Goal: Transaction & Acquisition: Subscribe to service/newsletter

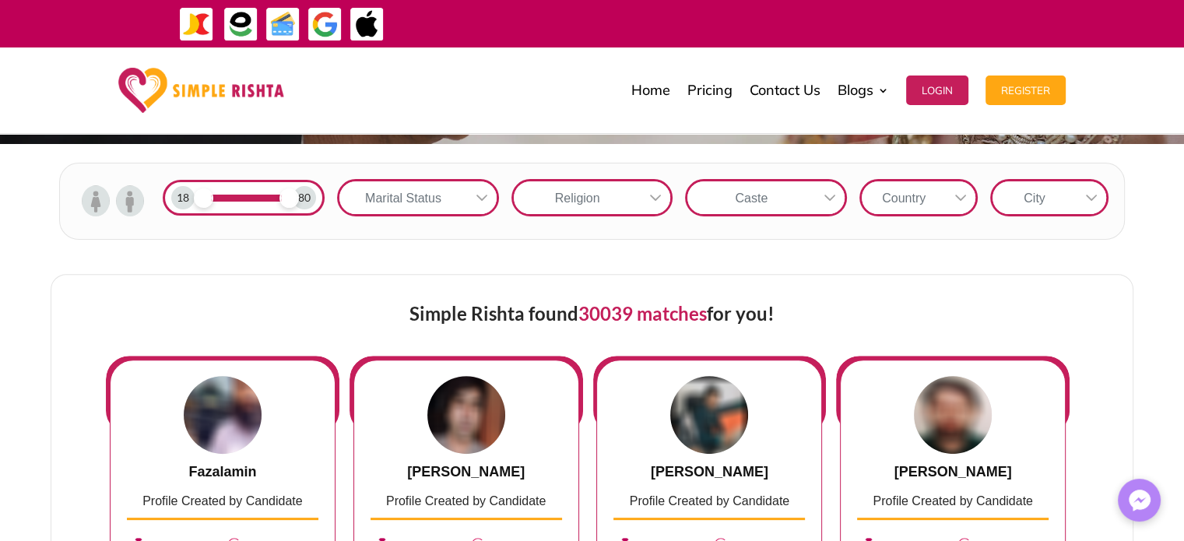
scroll to position [467, 0]
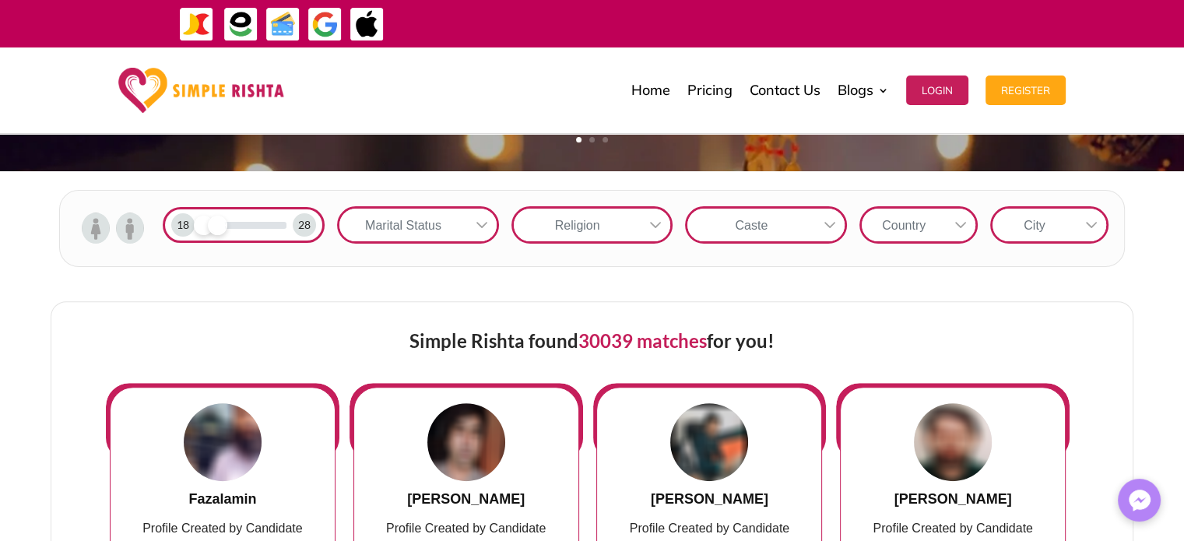
drag, startPoint x: 289, startPoint y: 230, endPoint x: 215, endPoint y: 228, distance: 73.9
click at [215, 233] on span at bounding box center [217, 225] width 19 height 19
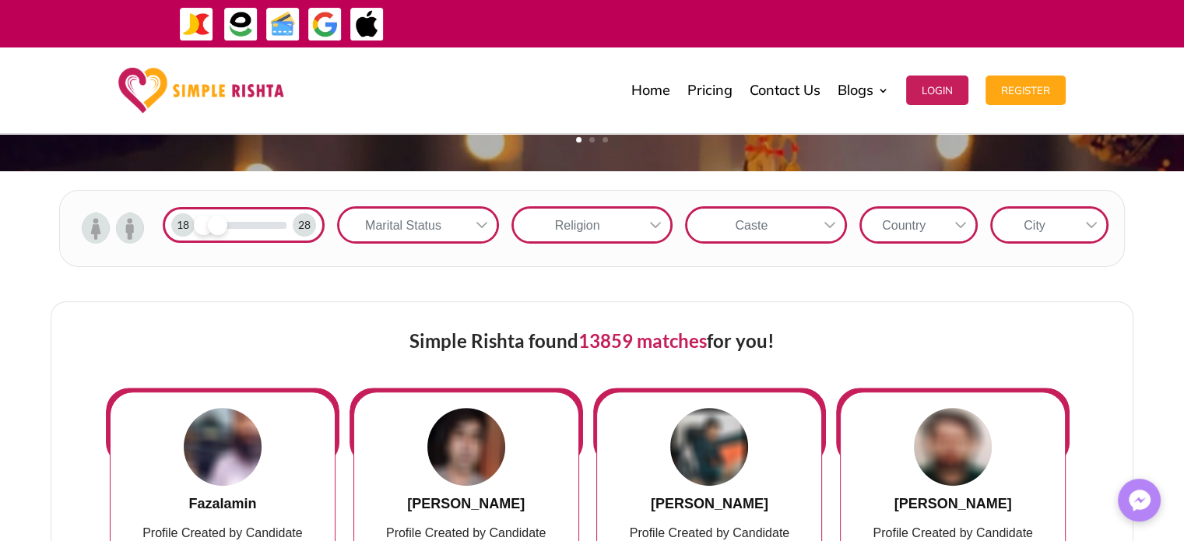
click at [431, 230] on div "Marital Status" at bounding box center [403, 225] width 128 height 33
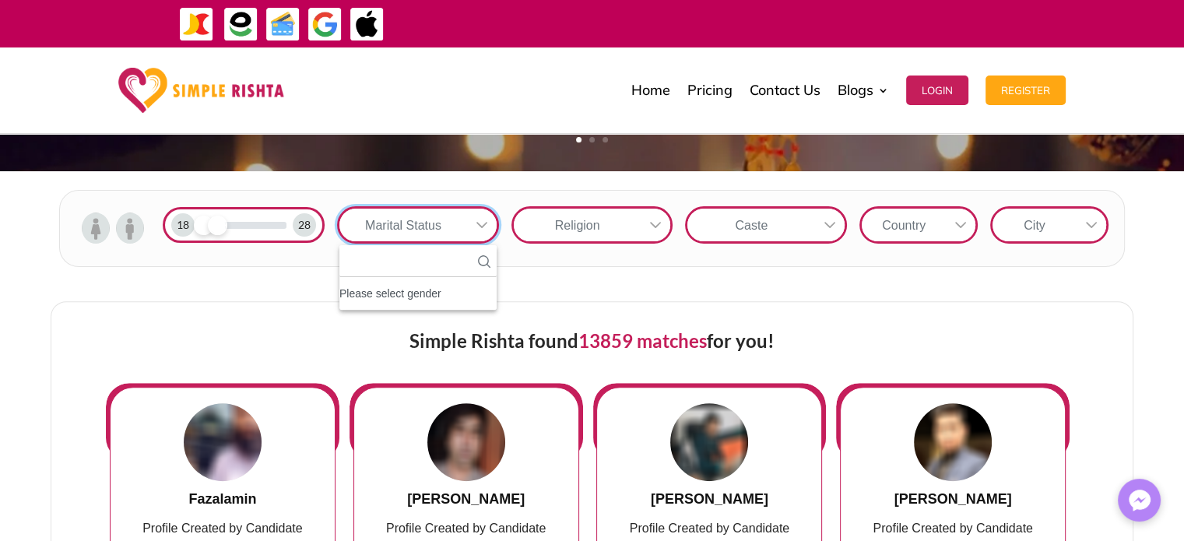
scroll to position [16, 2]
click at [566, 261] on form "18 28 Marital Status No results found Please select gender No available options…" at bounding box center [592, 229] width 1066 height 78
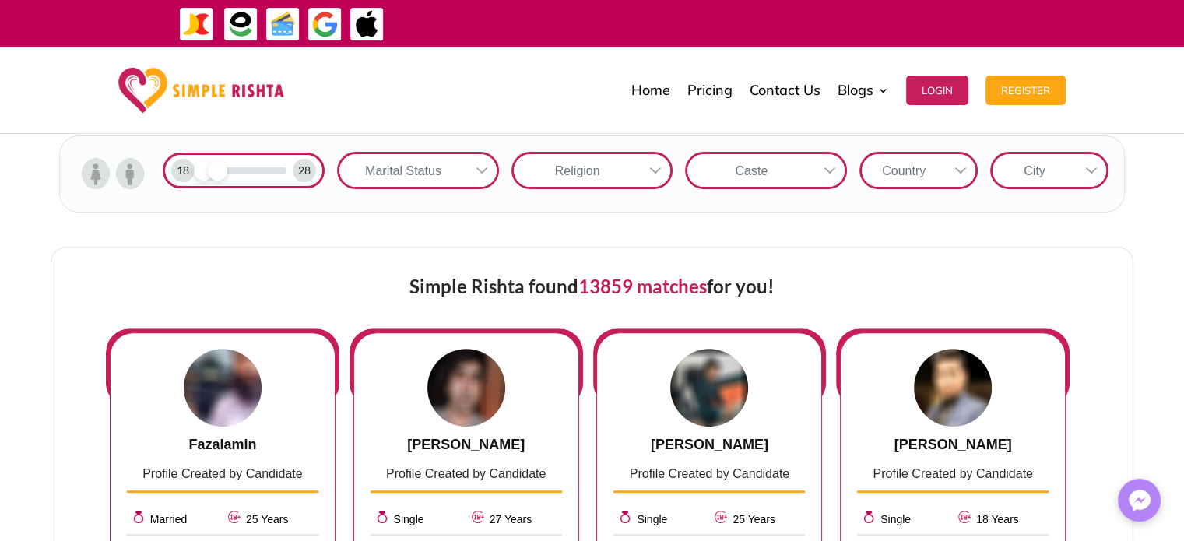
scroll to position [467, 0]
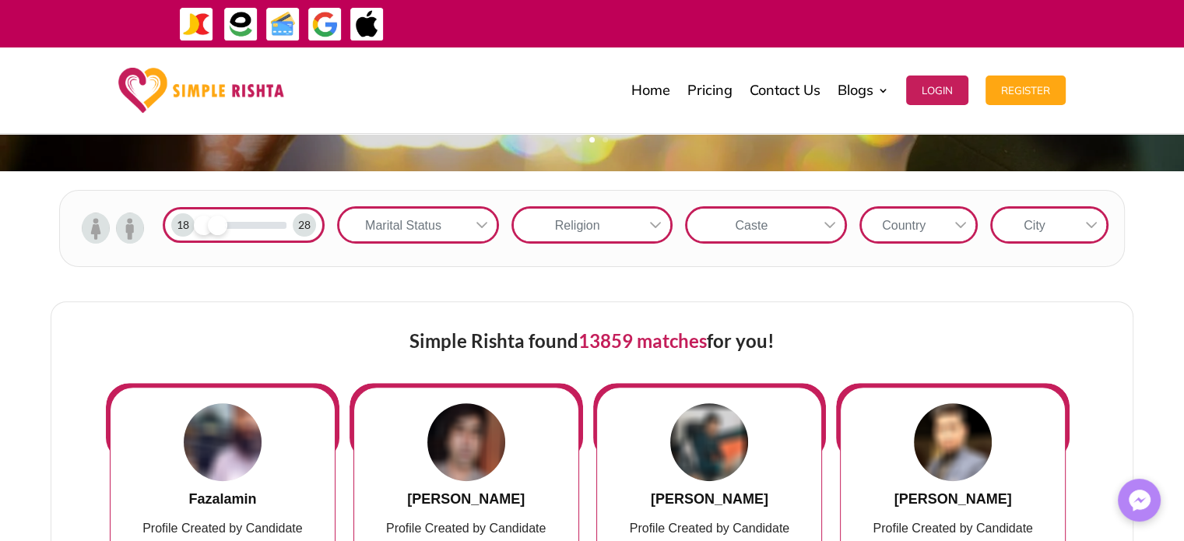
click at [450, 233] on div "Marital Status" at bounding box center [403, 225] width 128 height 33
click at [423, 262] on input "text" at bounding box center [417, 261] width 157 height 32
type input "*"
click at [691, 283] on div "18 28 Marital Status No results found Please select gender No available options…" at bounding box center [592, 228] width 1184 height 115
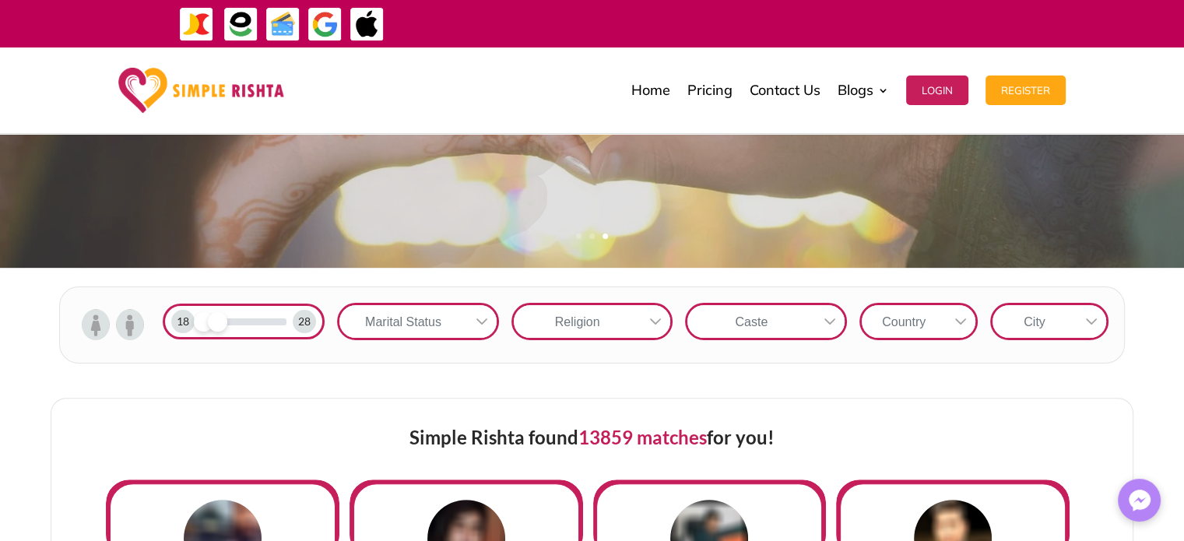
scroll to position [545, 0]
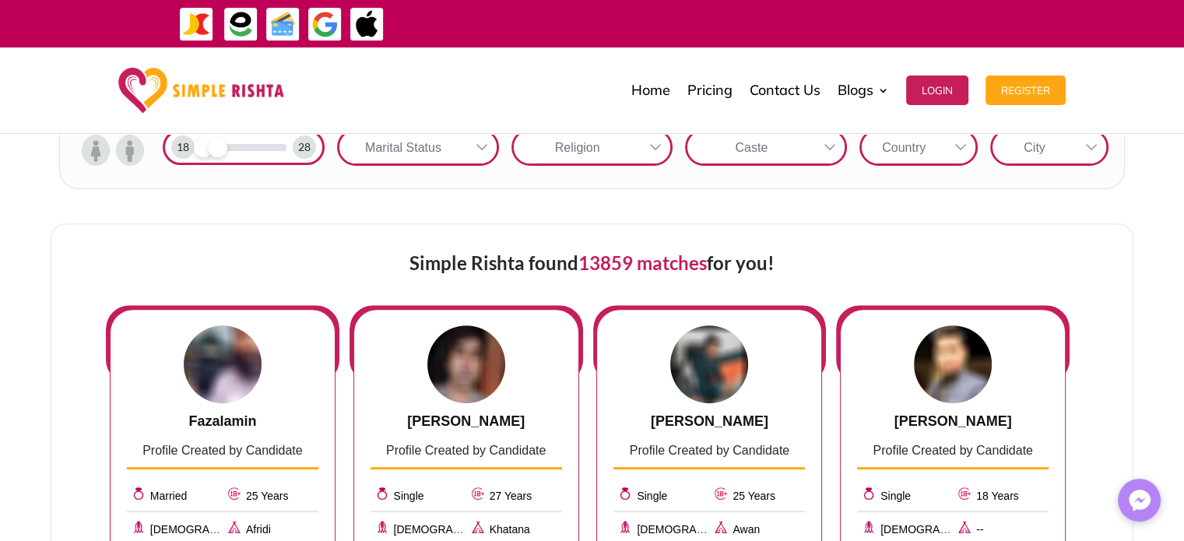
click at [946, 150] on div at bounding box center [960, 147] width 30 height 33
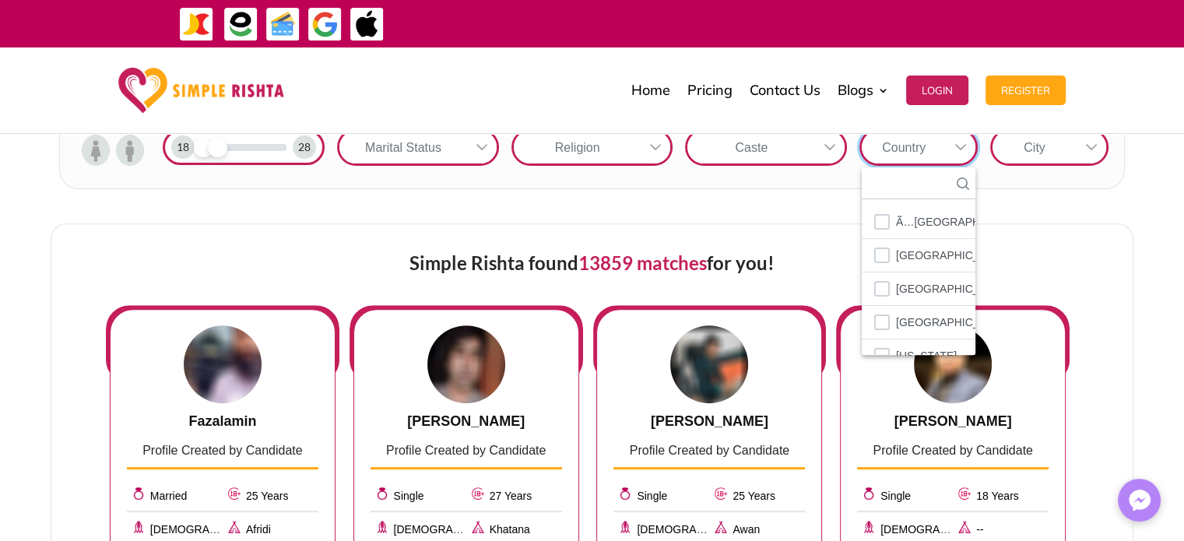
scroll to position [16, 2]
click at [907, 180] on input "text" at bounding box center [918, 183] width 114 height 32
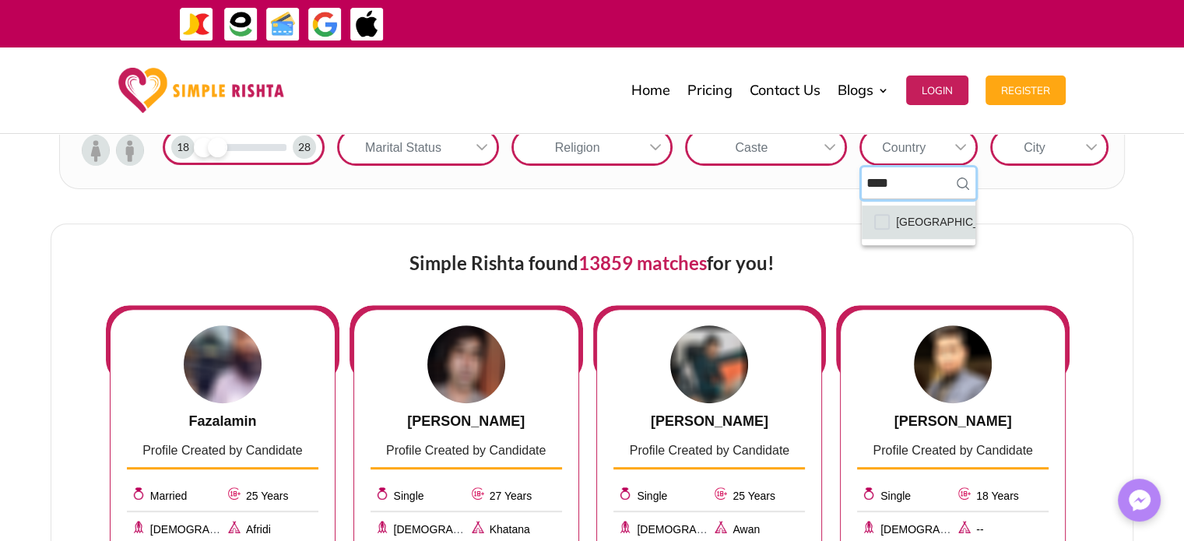
type input "****"
click at [918, 226] on span "[GEOGRAPHIC_DATA]" at bounding box center [953, 222] width 114 height 20
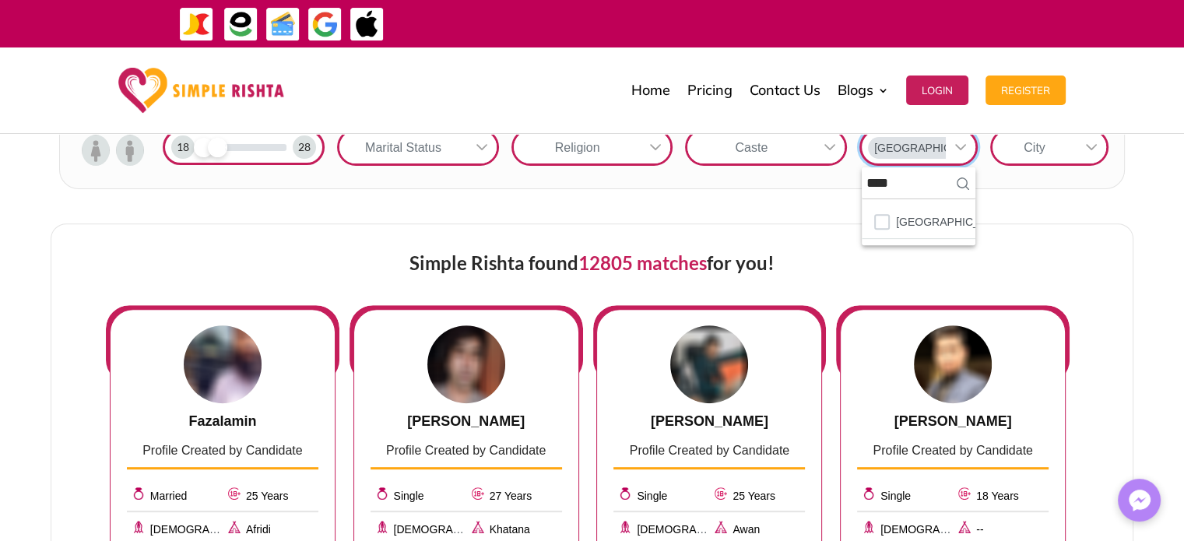
click at [1040, 153] on div "City" at bounding box center [1034, 147] width 84 height 33
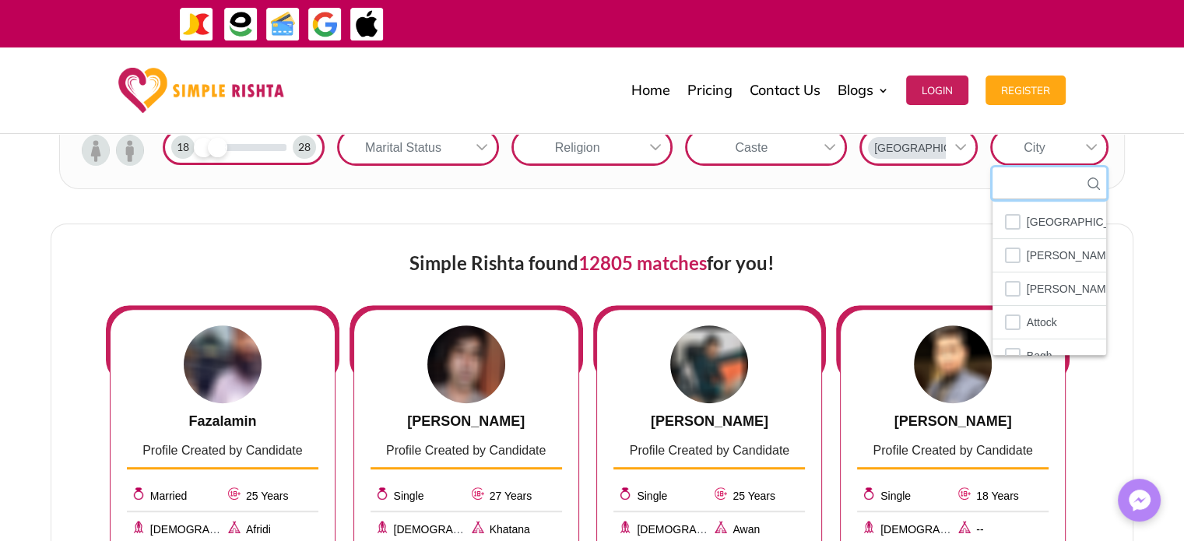
click at [1044, 189] on input "text" at bounding box center [1049, 183] width 114 height 32
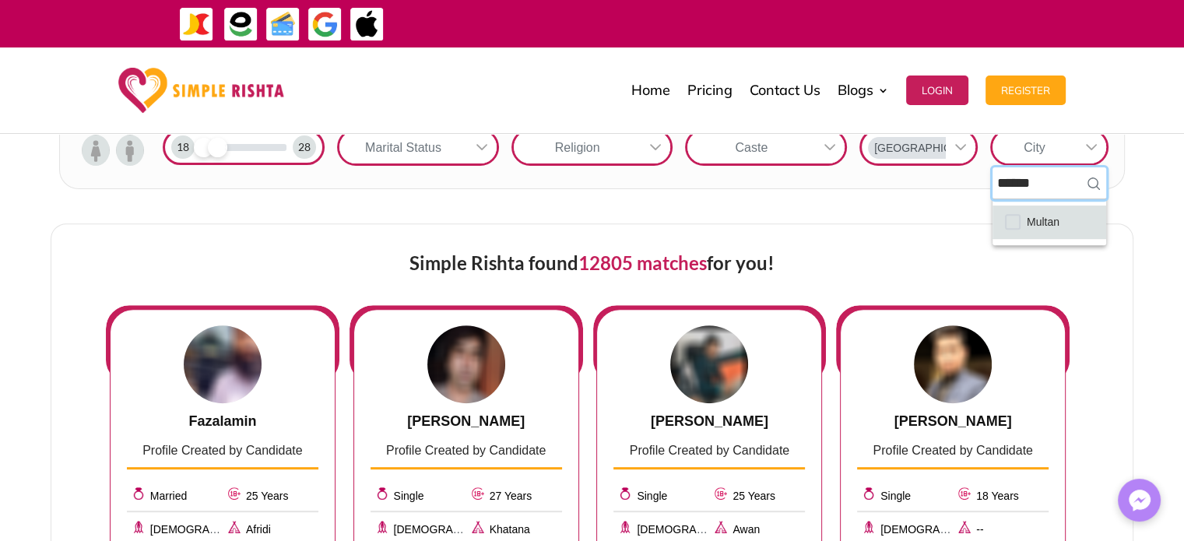
type input "******"
click at [1055, 225] on span "Multan" at bounding box center [1042, 222] width 33 height 20
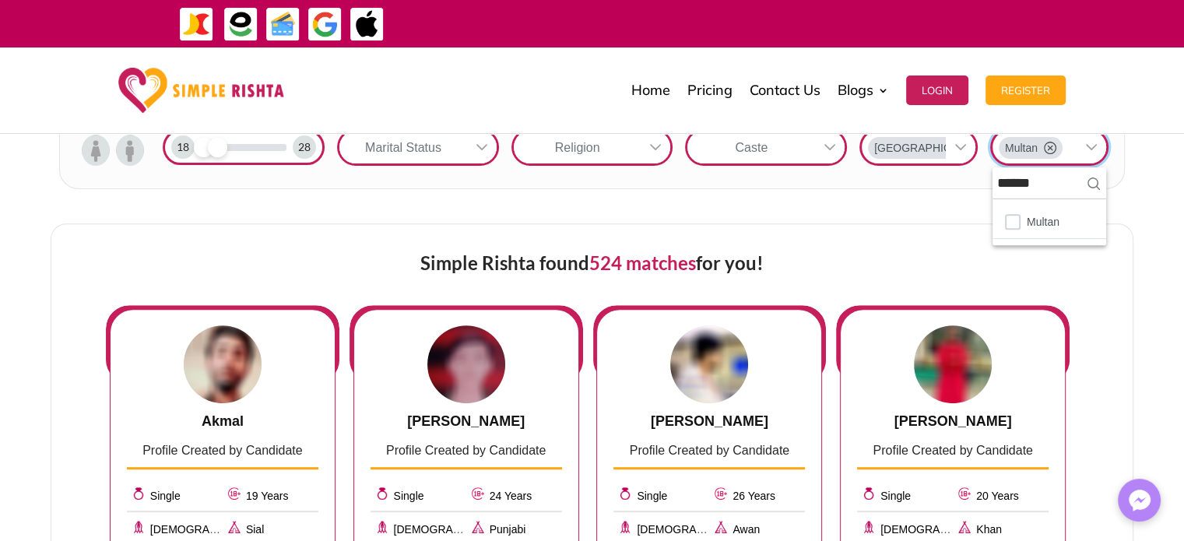
click at [898, 199] on div "18 28 Marital Status Religion Caste Pakistan Multan ****** 1 results are availa…" at bounding box center [592, 150] width 1184 height 115
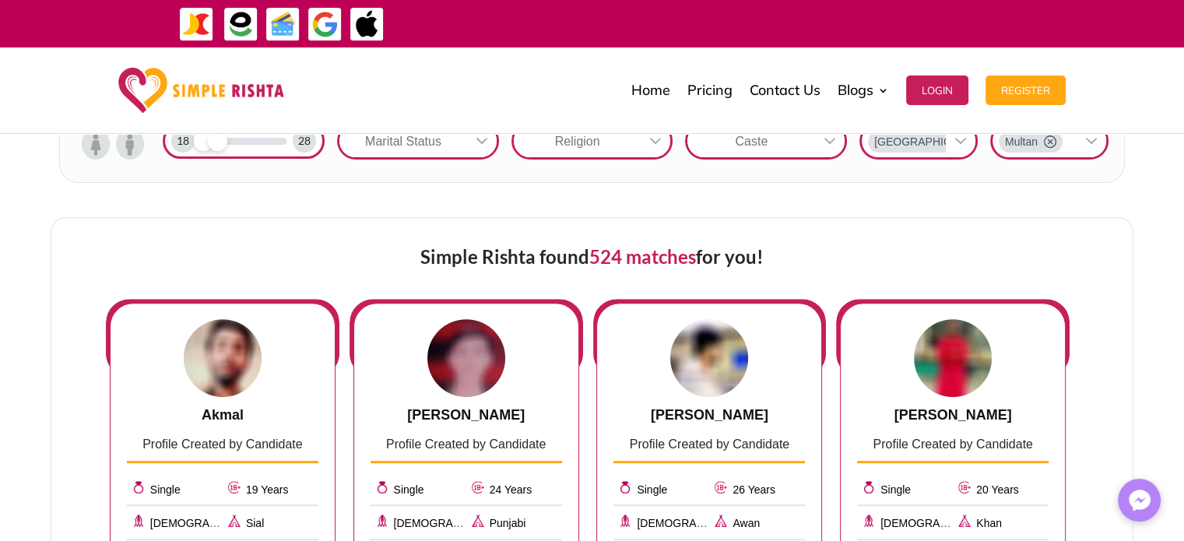
scroll to position [467, 0]
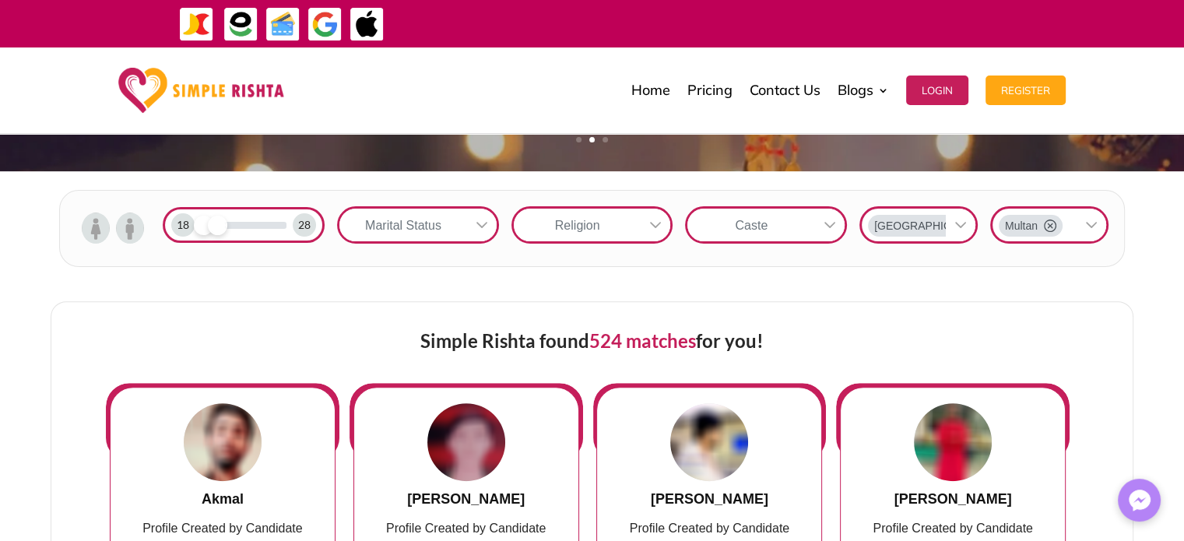
click at [576, 236] on div "Religion" at bounding box center [578, 225] width 128 height 33
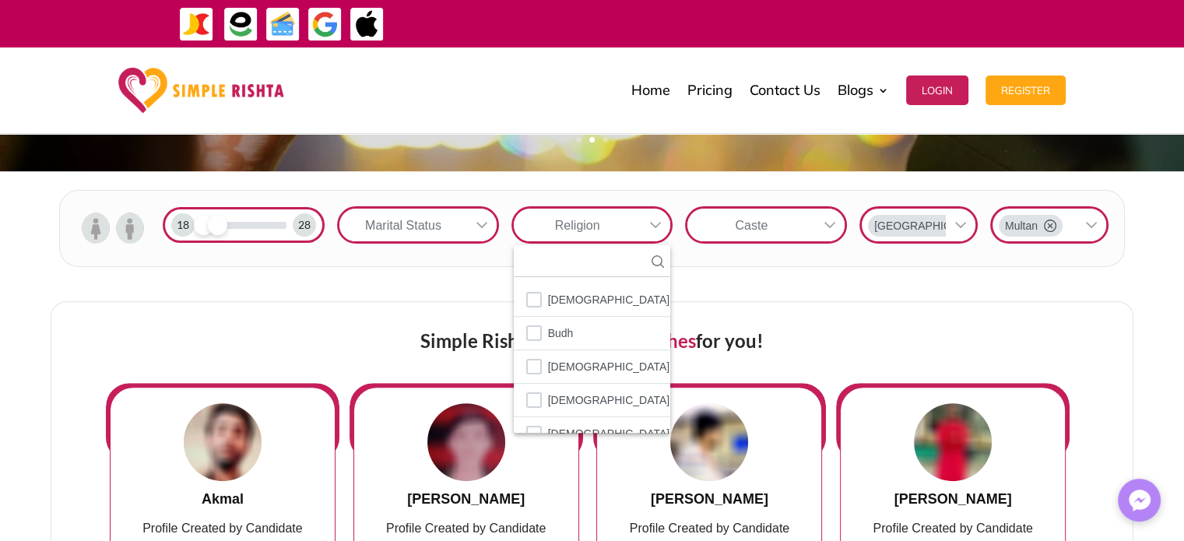
click at [775, 225] on div "Caste" at bounding box center [751, 225] width 128 height 33
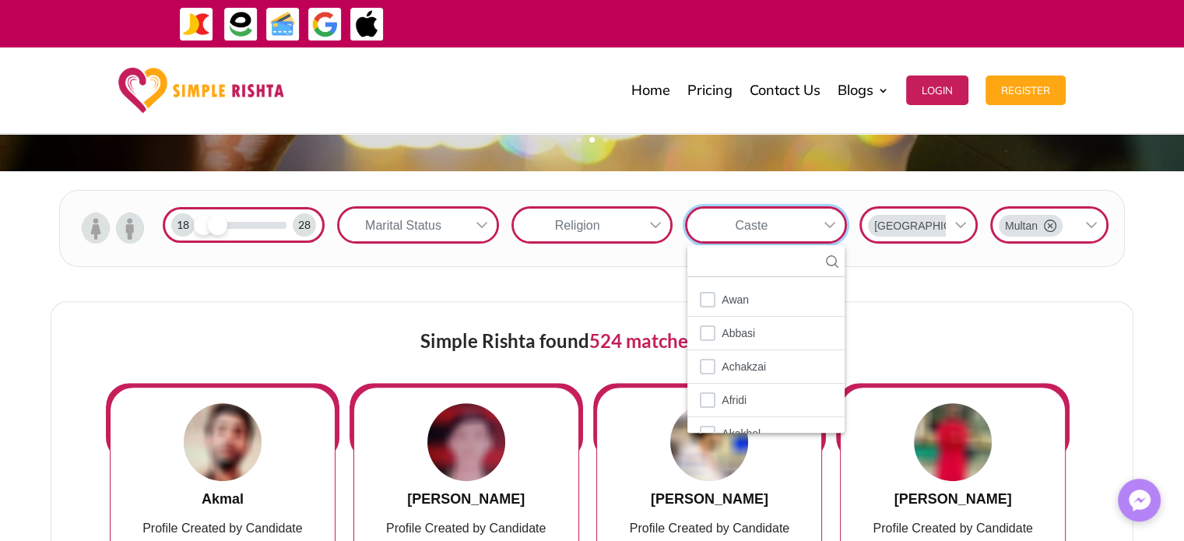
click at [291, 255] on div "18 28 Marital Status Religion Caste 108 results are available Awan Abbasi Achak…" at bounding box center [591, 228] width 1044 height 56
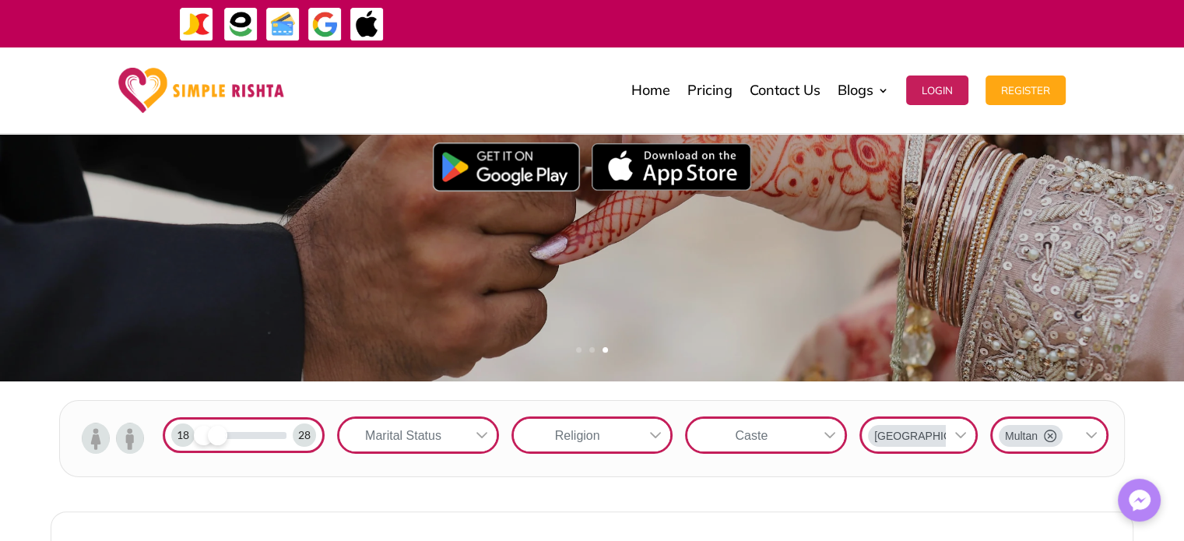
scroll to position [389, 0]
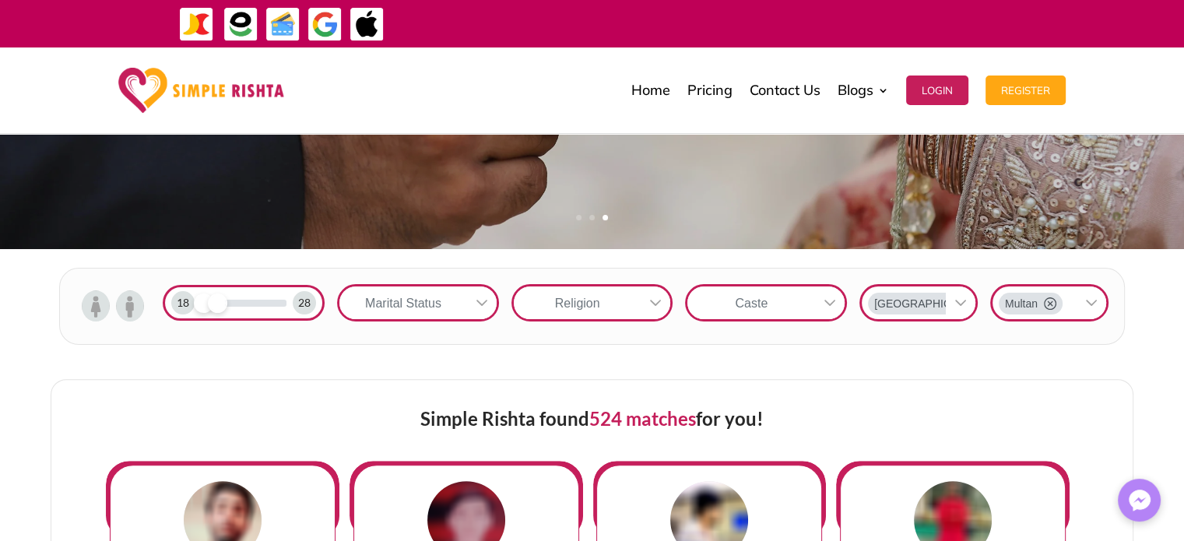
click at [423, 300] on div "Marital Status" at bounding box center [403, 302] width 128 height 33
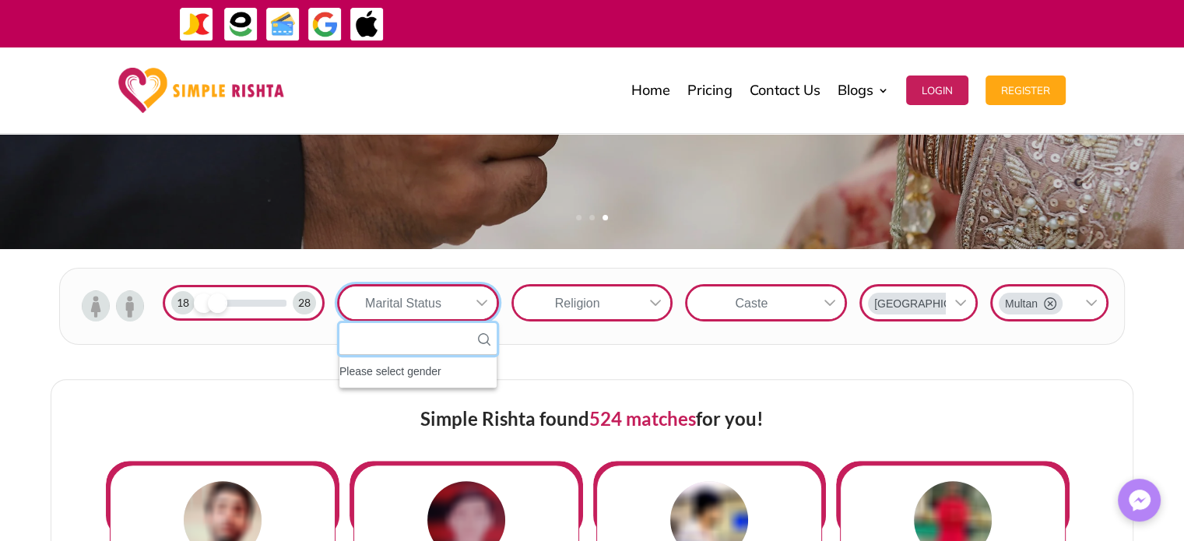
click at [408, 342] on input "text" at bounding box center [417, 339] width 157 height 32
type input "*****"
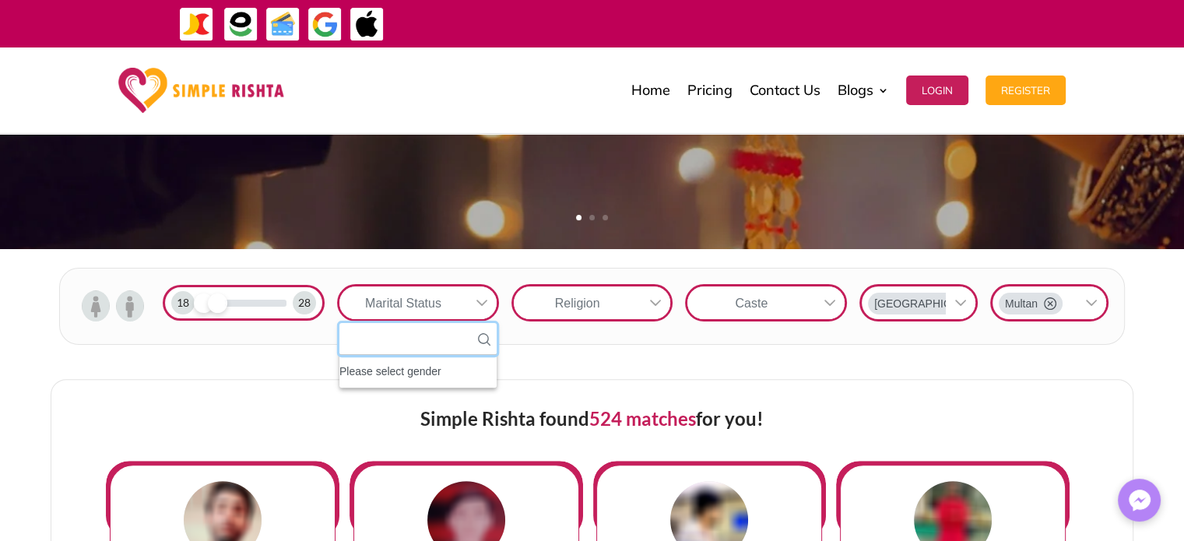
type input "*"
click at [585, 313] on div "Religion" at bounding box center [578, 302] width 128 height 33
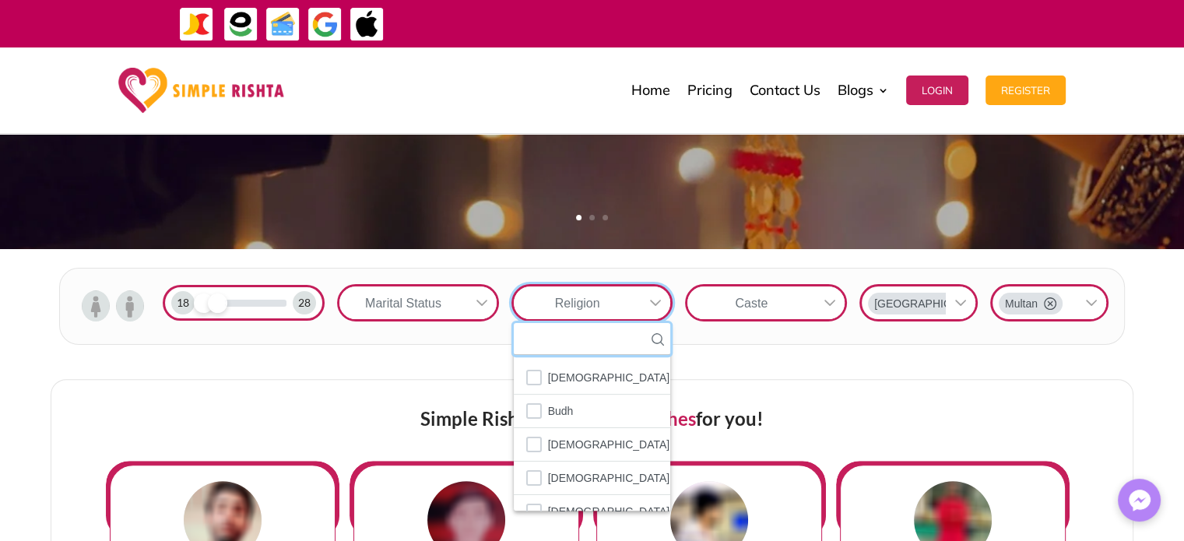
click at [591, 341] on input "text" at bounding box center [592, 339] width 157 height 32
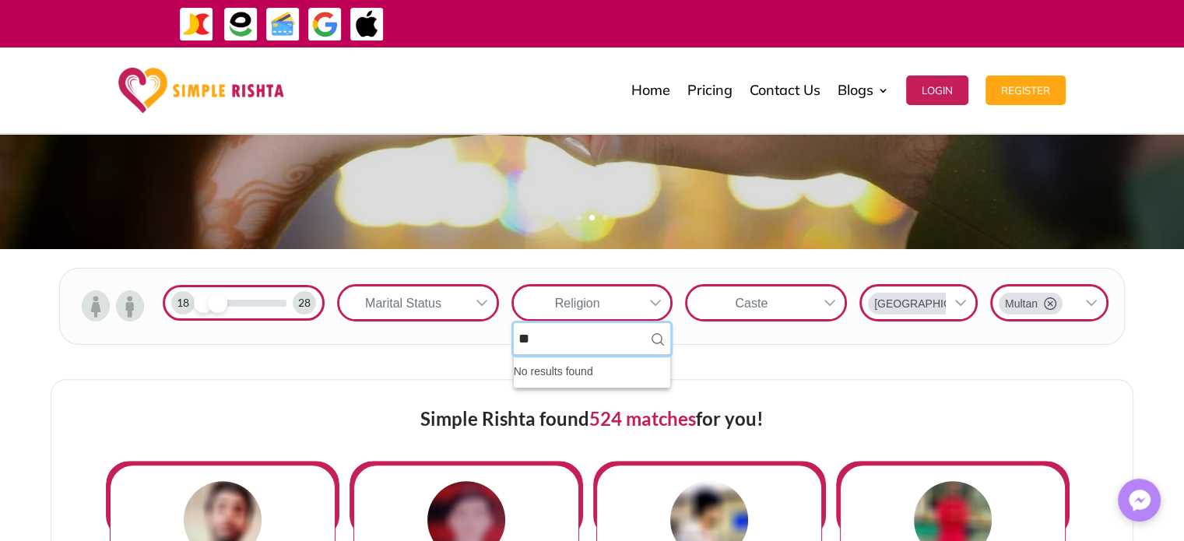
type input "*"
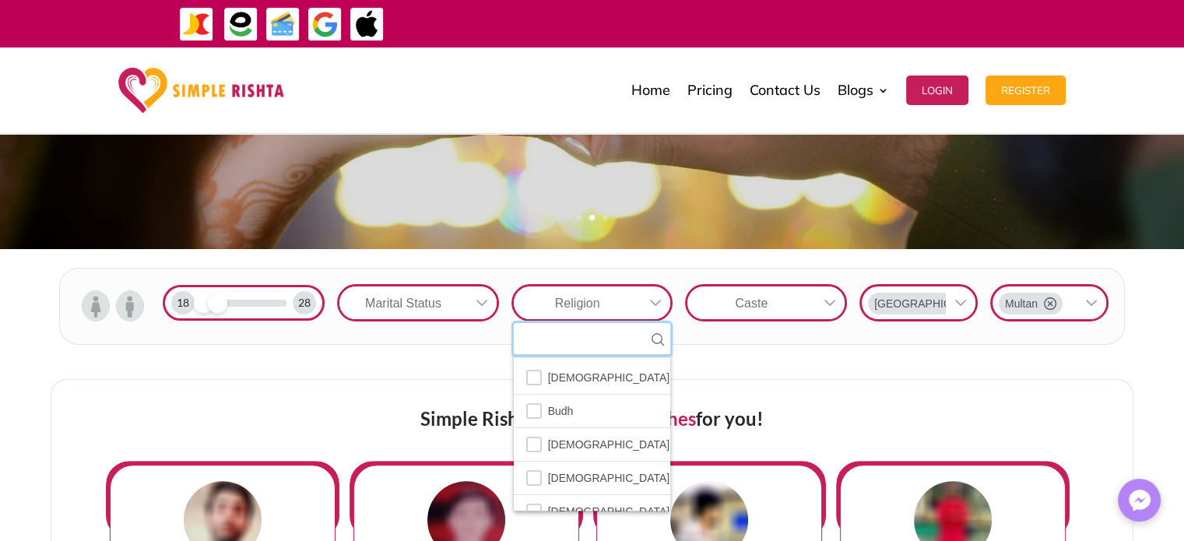
type input "*"
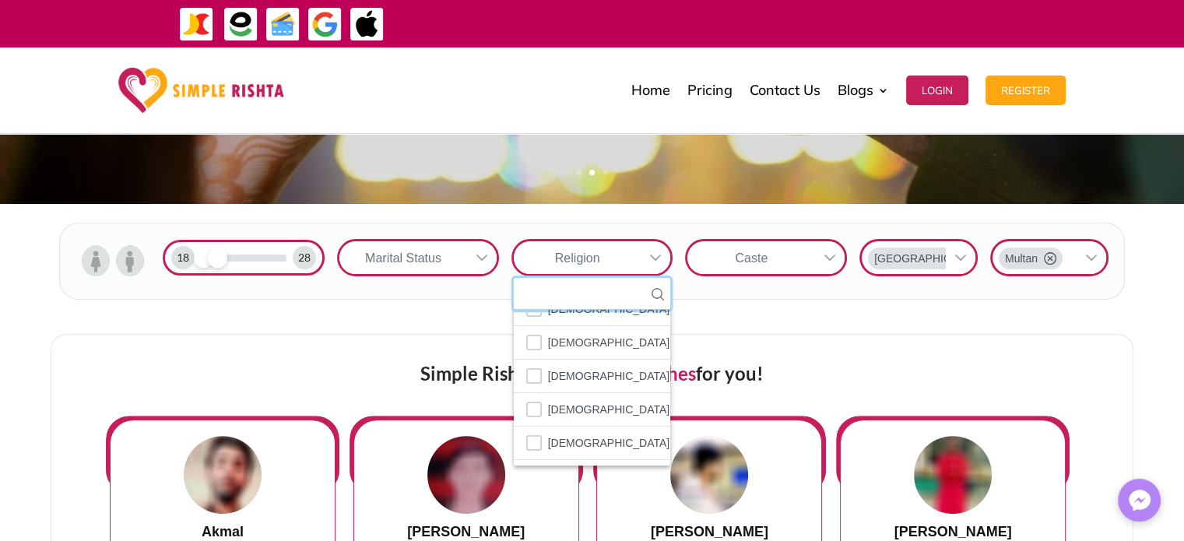
scroll to position [467, 0]
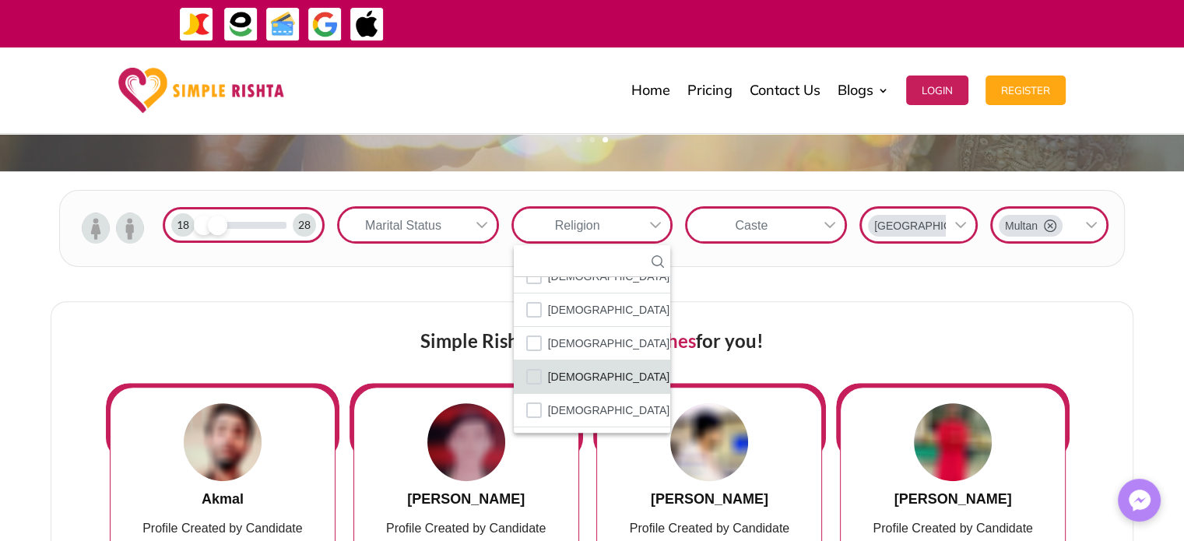
click at [590, 376] on li "[DEMOGRAPHIC_DATA]" at bounding box center [592, 376] width 157 height 33
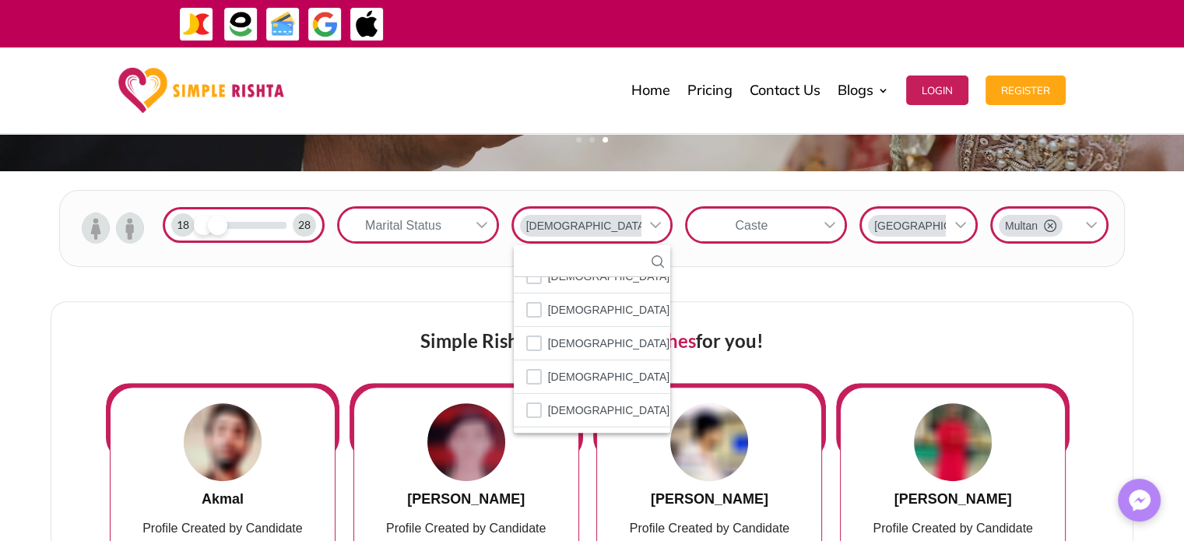
click at [799, 223] on div "Caste" at bounding box center [751, 225] width 128 height 33
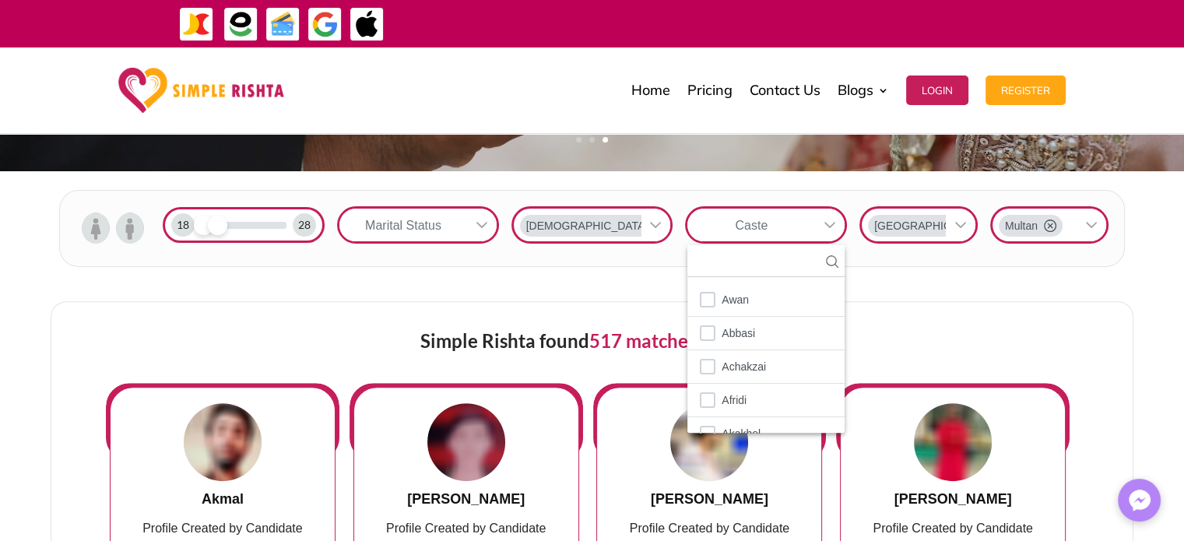
click at [629, 302] on div "Simple Rishta found 517 matches for you!" at bounding box center [592, 342] width 972 height 81
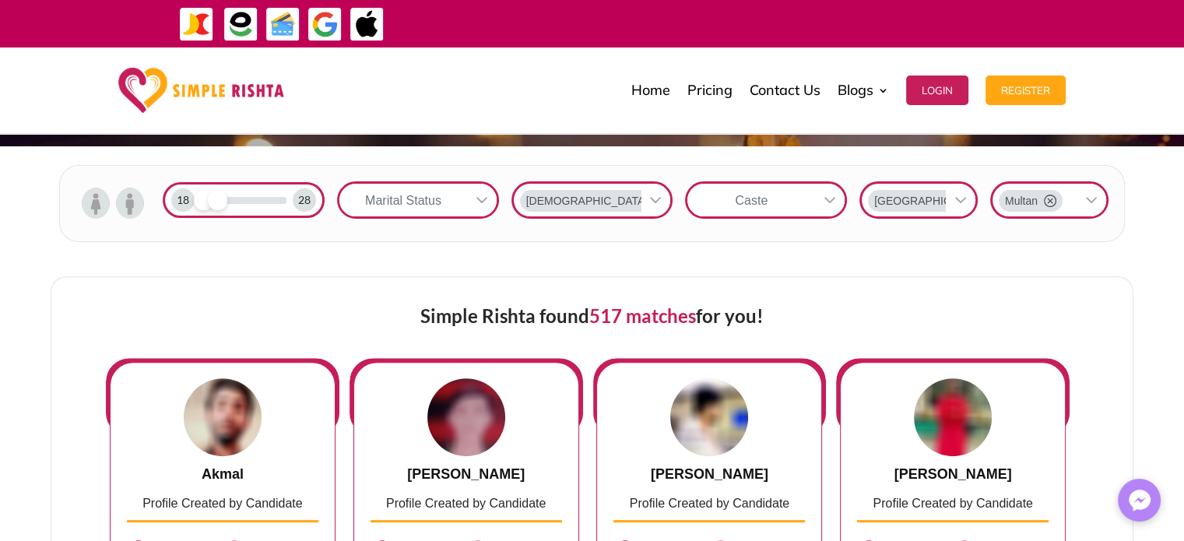
scroll to position [389, 0]
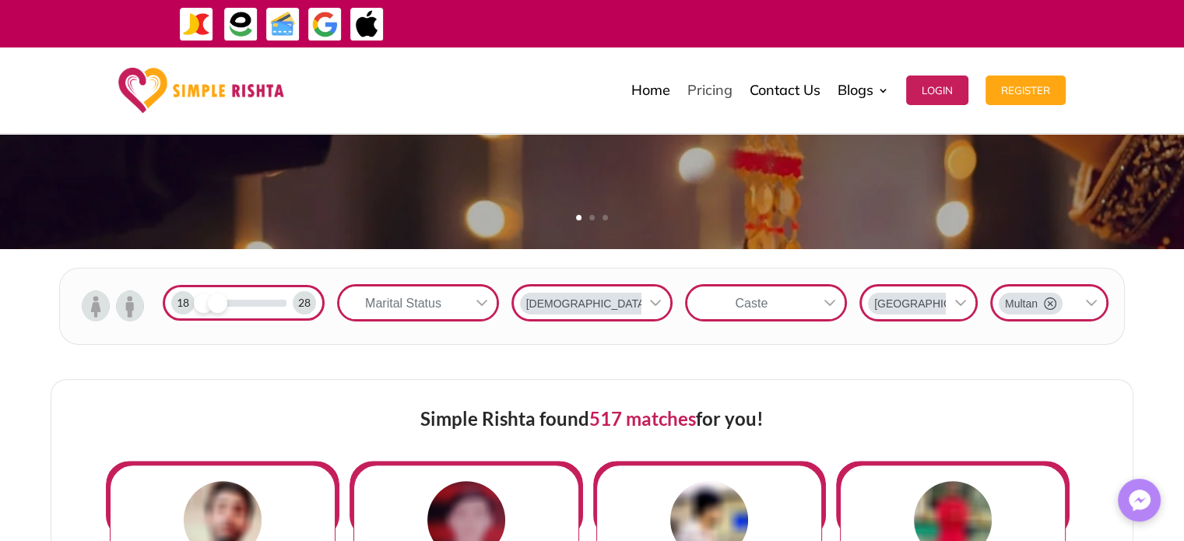
click at [712, 96] on link "Pricing" at bounding box center [709, 90] width 45 height 78
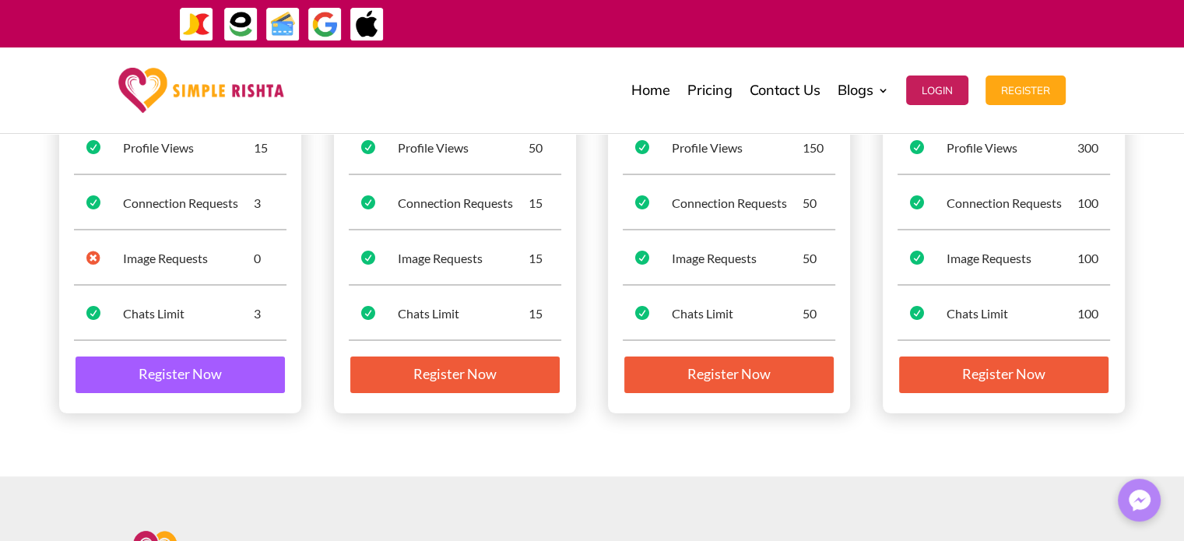
scroll to position [233, 0]
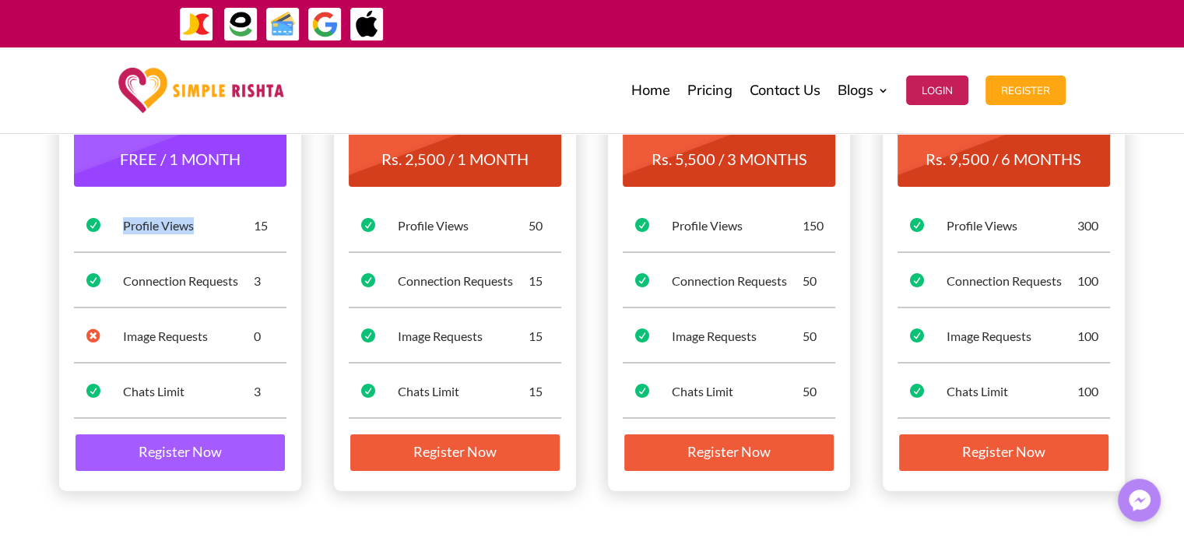
drag, startPoint x: 124, startPoint y: 226, endPoint x: 212, endPoint y: 223, distance: 88.7
click at [212, 223] on div "Profile Views" at bounding box center [188, 225] width 131 height 17
drag, startPoint x: 125, startPoint y: 277, endPoint x: 245, endPoint y: 273, distance: 120.7
click at [245, 273] on div "Connection Requests" at bounding box center [188, 280] width 131 height 17
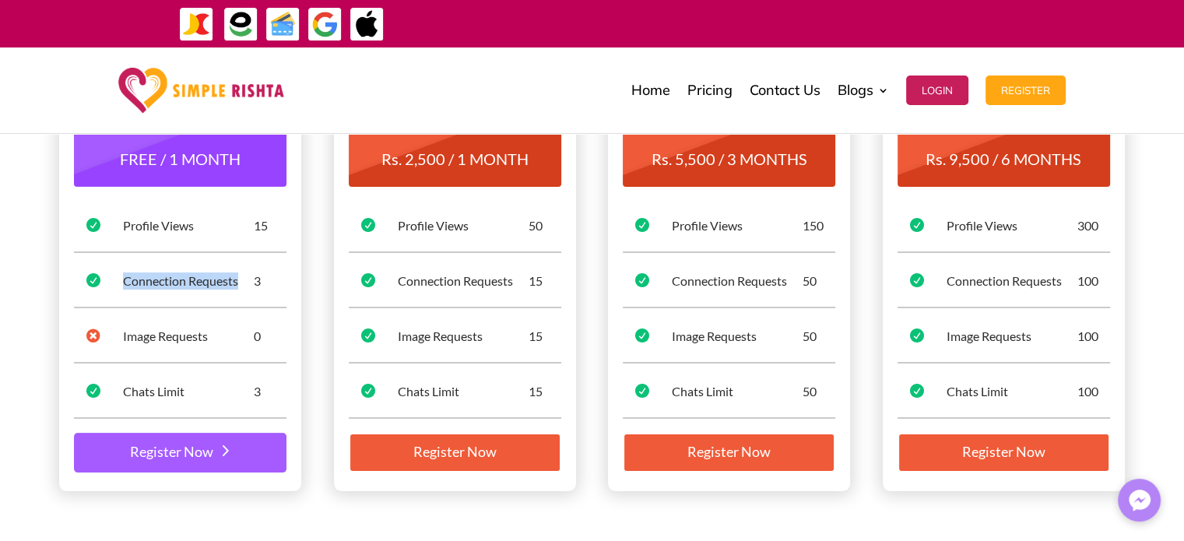
drag, startPoint x: 159, startPoint y: 445, endPoint x: 168, endPoint y: 440, distance: 10.4
click at [159, 445] on link "Register Now" at bounding box center [180, 453] width 212 height 40
